Goal: Find specific page/section: Find specific page/section

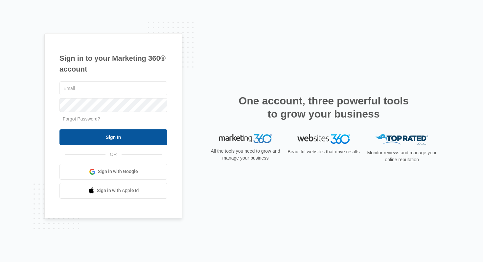
type input "[EMAIL_ADDRESS][PERSON_NAME][DOMAIN_NAME]"
click at [106, 141] on input "Sign In" at bounding box center [113, 137] width 108 height 16
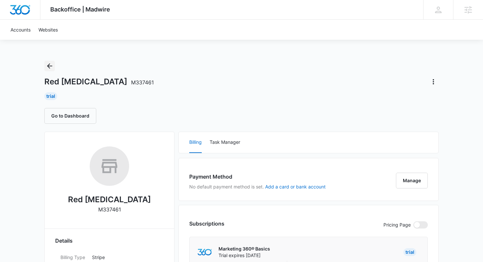
click at [48, 65] on icon "Back" at bounding box center [50, 66] width 8 height 8
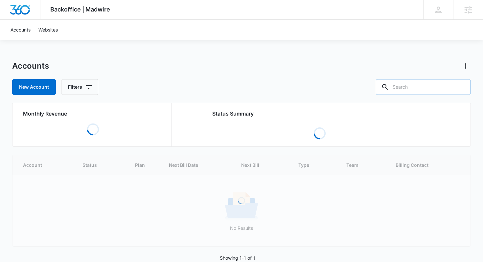
click at [433, 88] on input "text" at bounding box center [423, 87] width 95 height 16
type input "therapy"
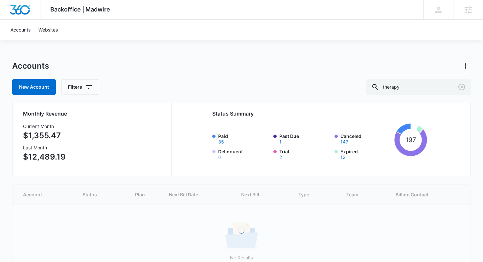
click at [224, 136] on label "Paid 35" at bounding box center [243, 138] width 51 height 11
click at [224, 140] on button "35" at bounding box center [221, 142] width 6 height 5
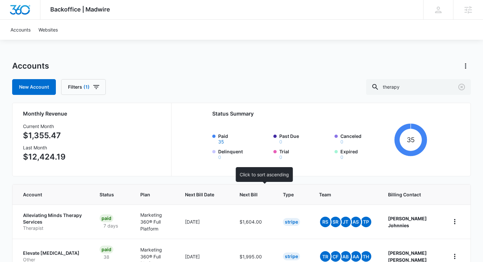
click at [257, 195] on span "Next Bill" at bounding box center [248, 194] width 18 height 7
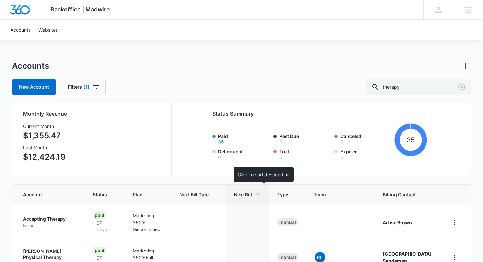
click at [252, 194] on span "Next Bill" at bounding box center [243, 194] width 18 height 7
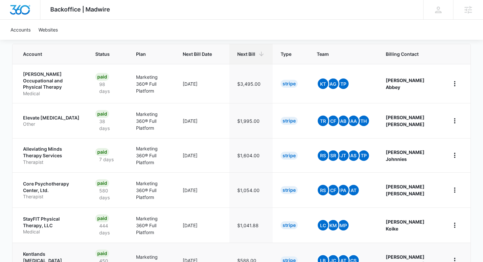
scroll to position [153, 0]
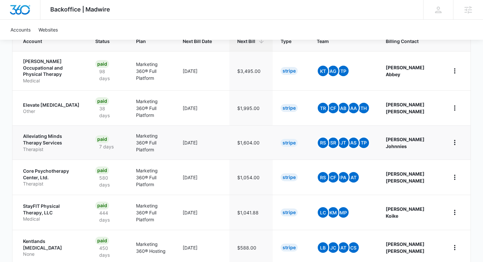
click at [62, 146] on p "Therapist" at bounding box center [51, 149] width 56 height 7
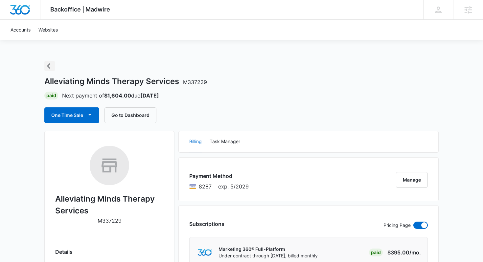
click at [54, 66] on button "Back" at bounding box center [49, 66] width 11 height 11
